Goal: Task Accomplishment & Management: Complete application form

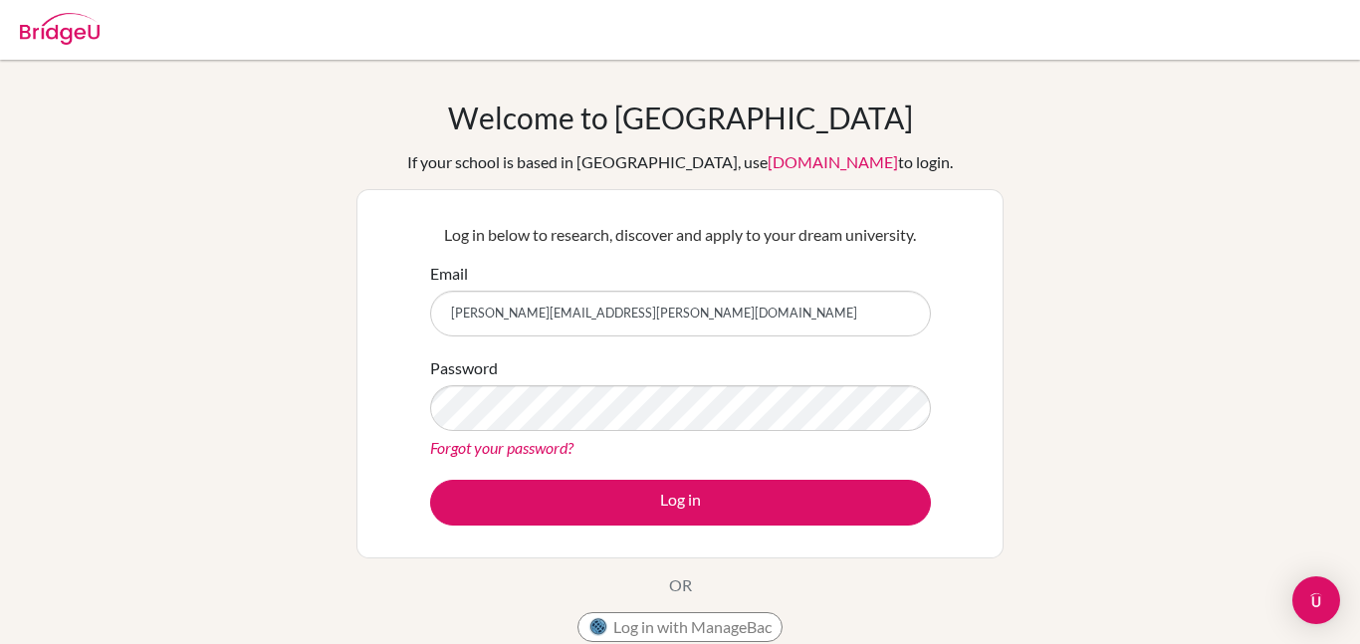
click at [682, 310] on input "bodden.joshua@triplecschool.org" at bounding box center [680, 314] width 501 height 46
type input "b"
type input "[EMAIL_ADDRESS][DOMAIN_NAME]"
click at [446, 551] on div "Log in below to research, discover and apply to your dream university. Email jo…" at bounding box center [679, 373] width 647 height 369
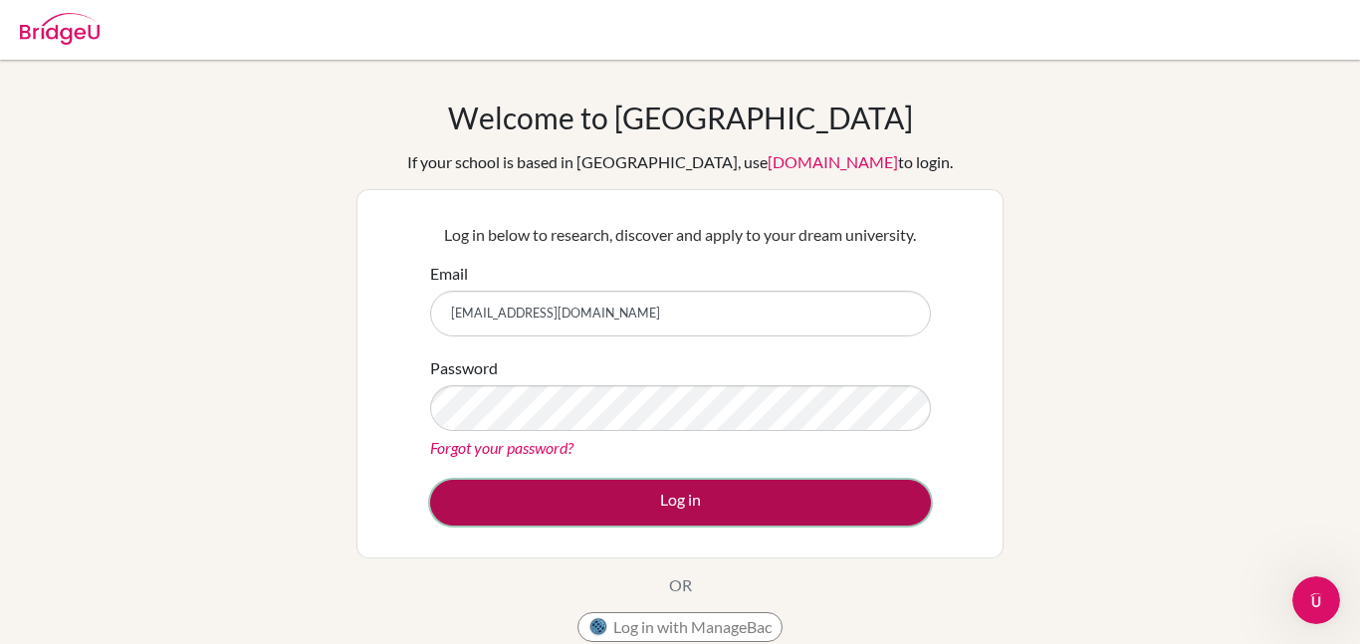
click at [479, 517] on button "Log in" at bounding box center [680, 503] width 501 height 46
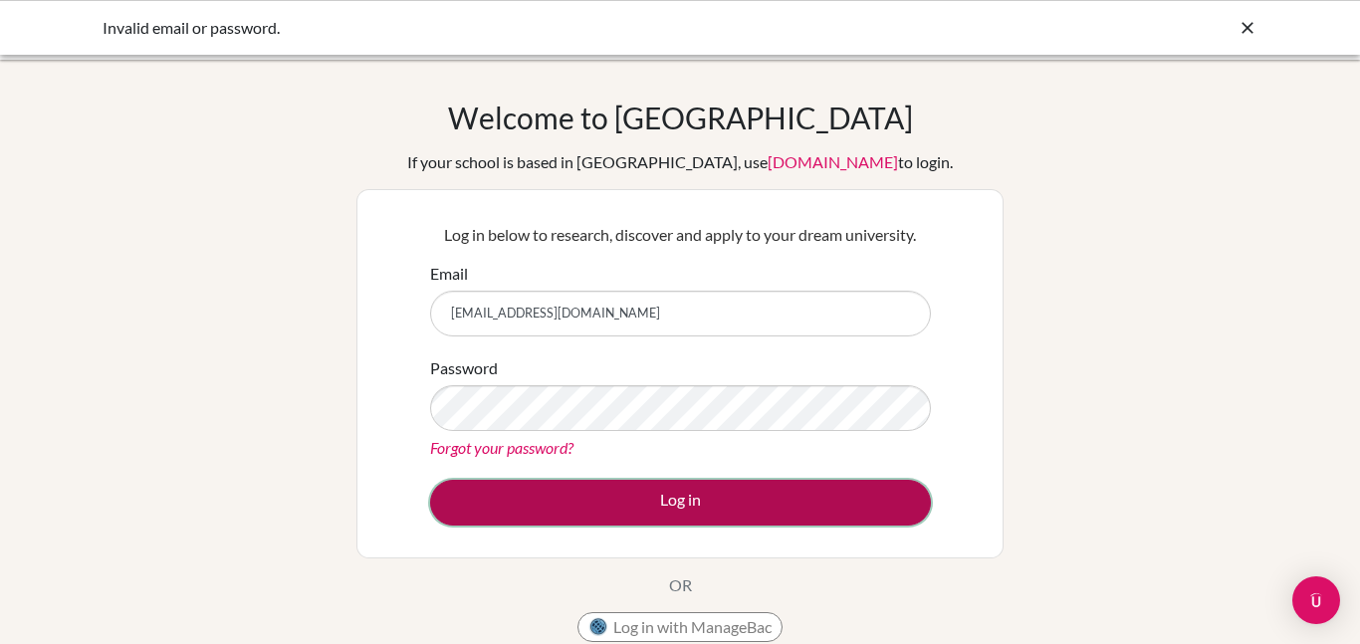
click at [525, 500] on button "Log in" at bounding box center [680, 503] width 501 height 46
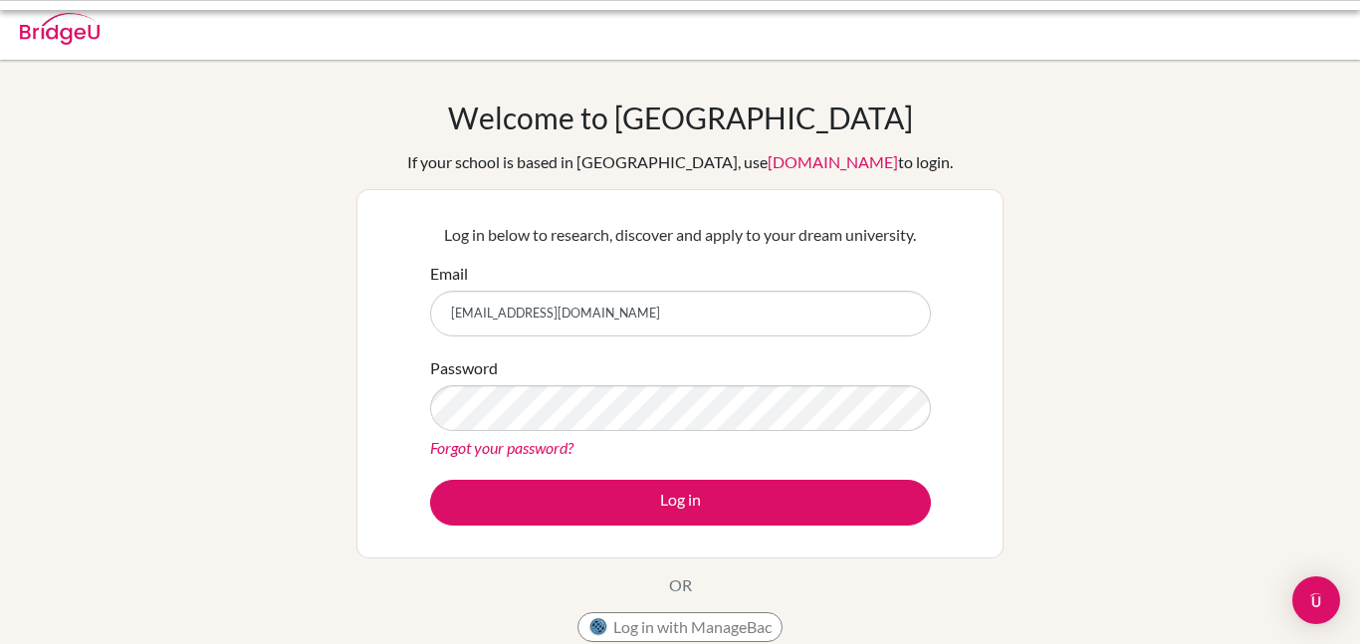
click at [634, 324] on input "[EMAIL_ADDRESS][DOMAIN_NAME]" at bounding box center [680, 314] width 501 height 46
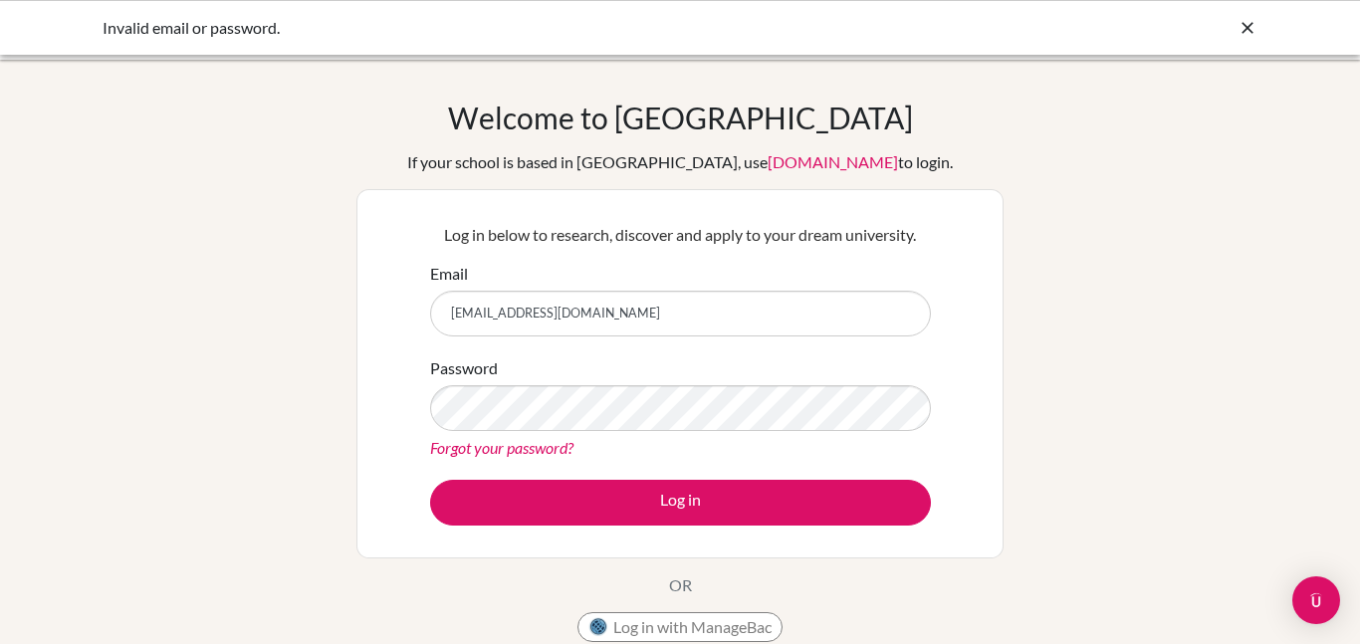
type input "[PERSON_NAME][EMAIL_ADDRESS][PERSON_NAME][DOMAIN_NAME]"
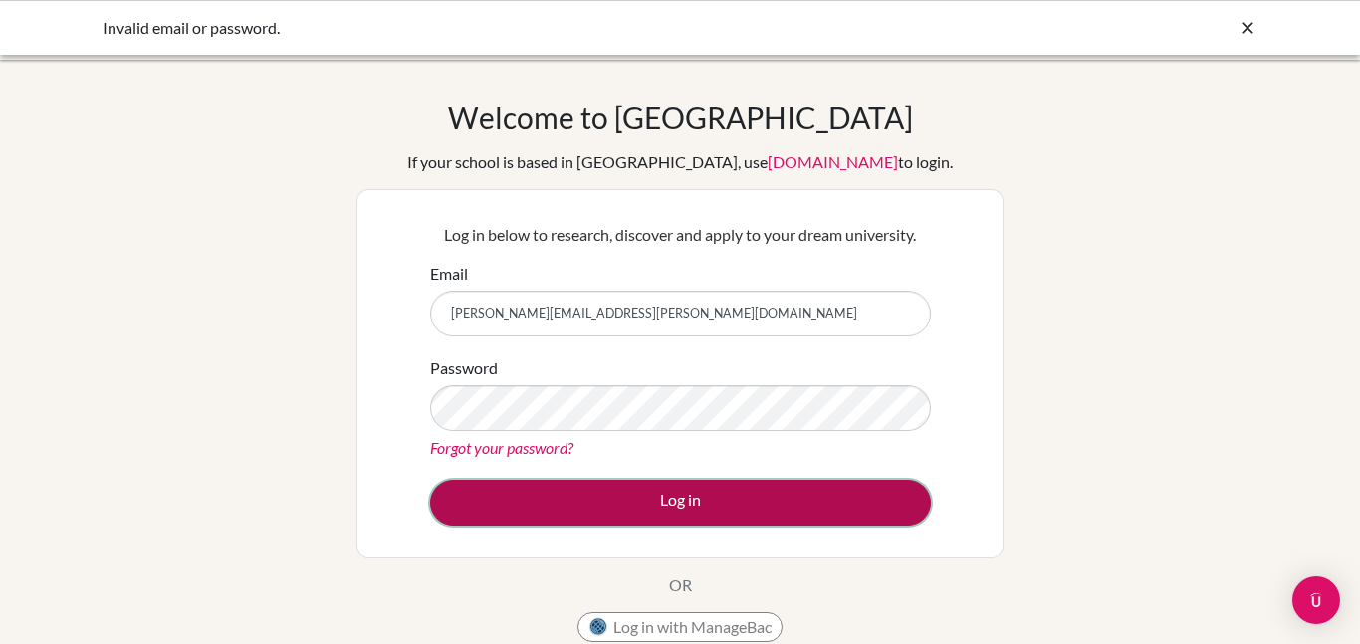
click at [617, 505] on button "Log in" at bounding box center [680, 503] width 501 height 46
